Goal: Register for event/course

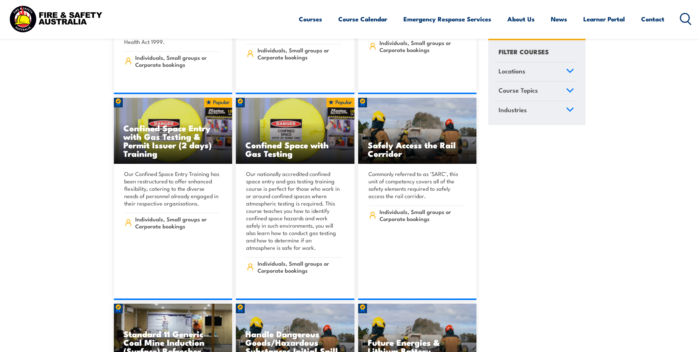
scroll to position [516, 0]
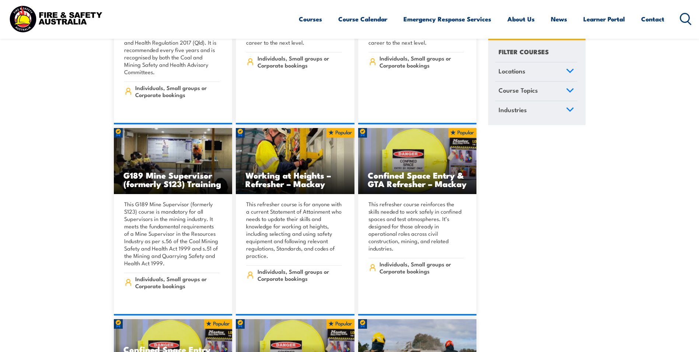
click at [570, 71] on icon at bounding box center [570, 70] width 7 height 3
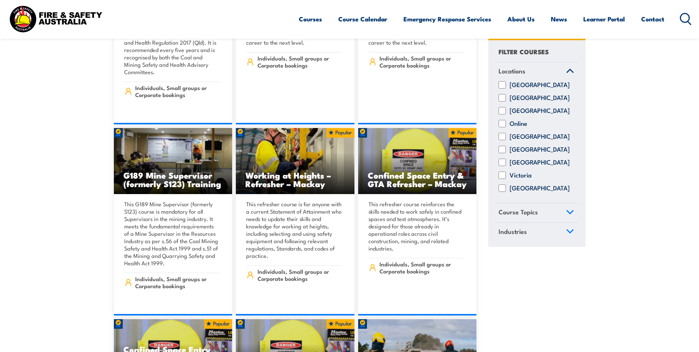
click at [502, 140] on input "[GEOGRAPHIC_DATA]" at bounding box center [502, 136] width 7 height 7
checkbox input "true"
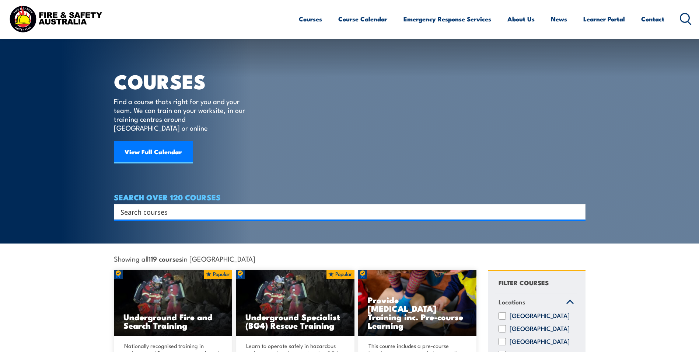
scroll to position [147, 0]
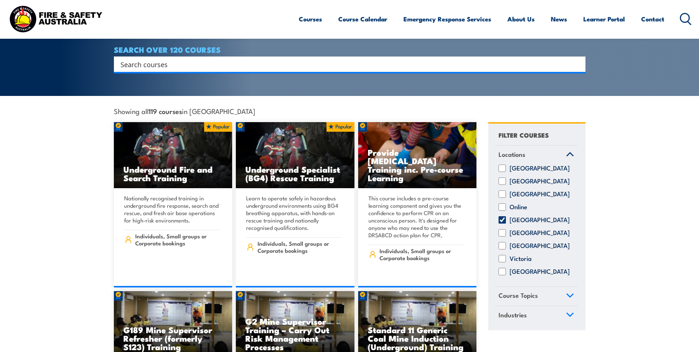
click at [568, 295] on link "Course Topics" at bounding box center [536, 295] width 82 height 19
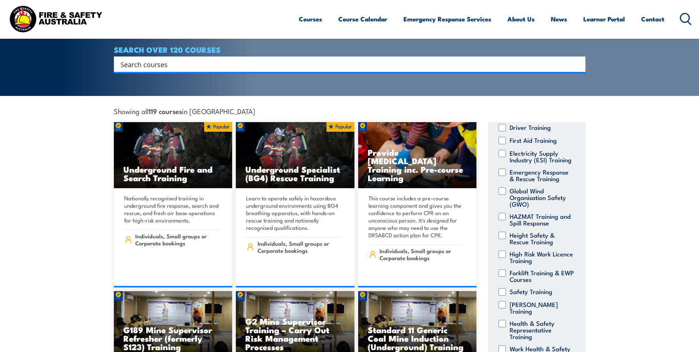
scroll to position [137, 0]
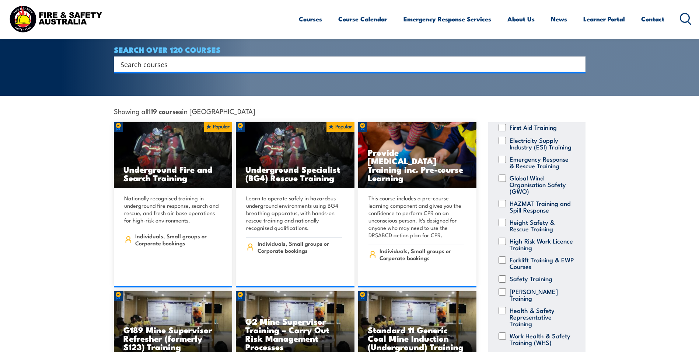
click at [167, 59] on input "Search input" at bounding box center [345, 64] width 449 height 11
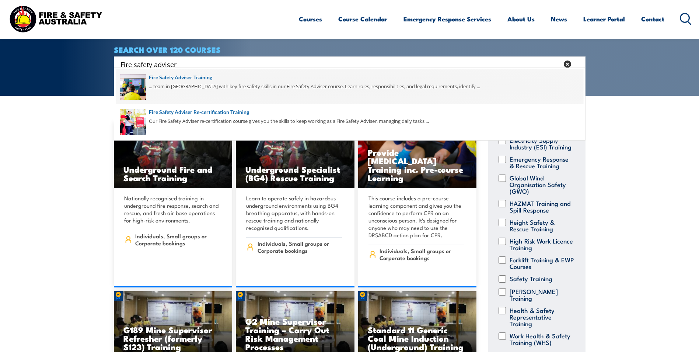
type input "Fire safety adviser"
click at [206, 77] on span at bounding box center [349, 86] width 467 height 35
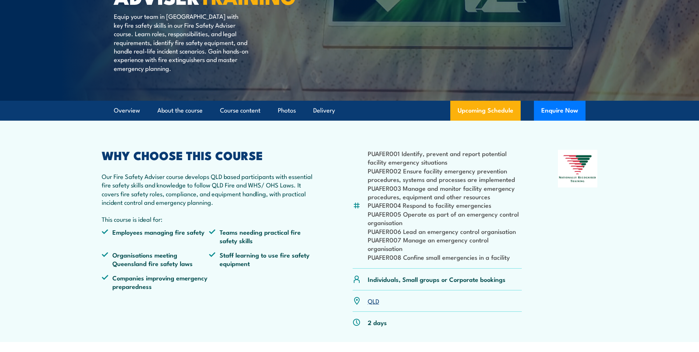
scroll to position [147, 0]
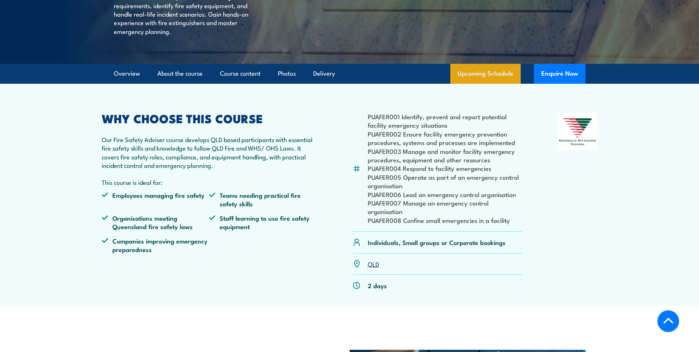
click at [485, 84] on link "Upcoming Schedule" at bounding box center [485, 74] width 70 height 20
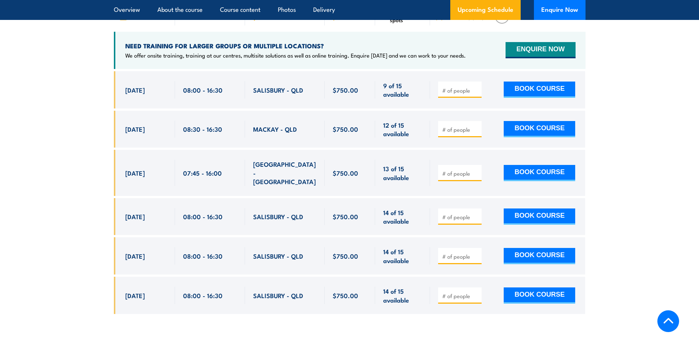
scroll to position [1316, 0]
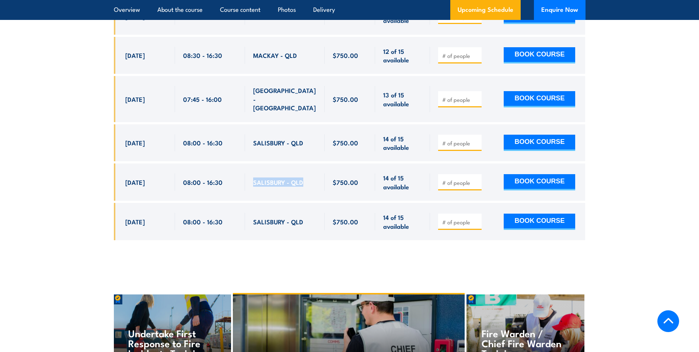
drag, startPoint x: 301, startPoint y: 179, endPoint x: 247, endPoint y: 178, distance: 53.8
click at [247, 178] on div "SALISBURY - QLD" at bounding box center [285, 181] width 80 height 37
copy span "SALISBURY - QLD"
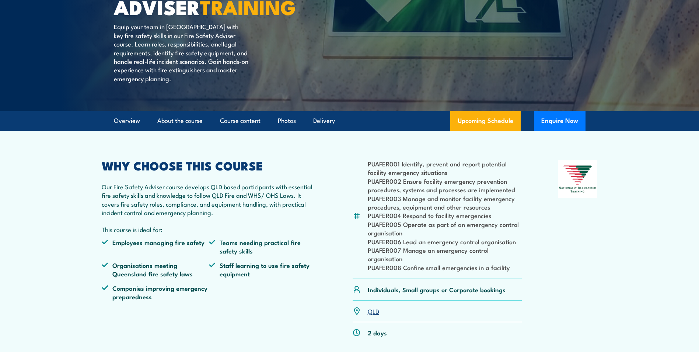
scroll to position [0, 0]
